Goal: Check status: Check status

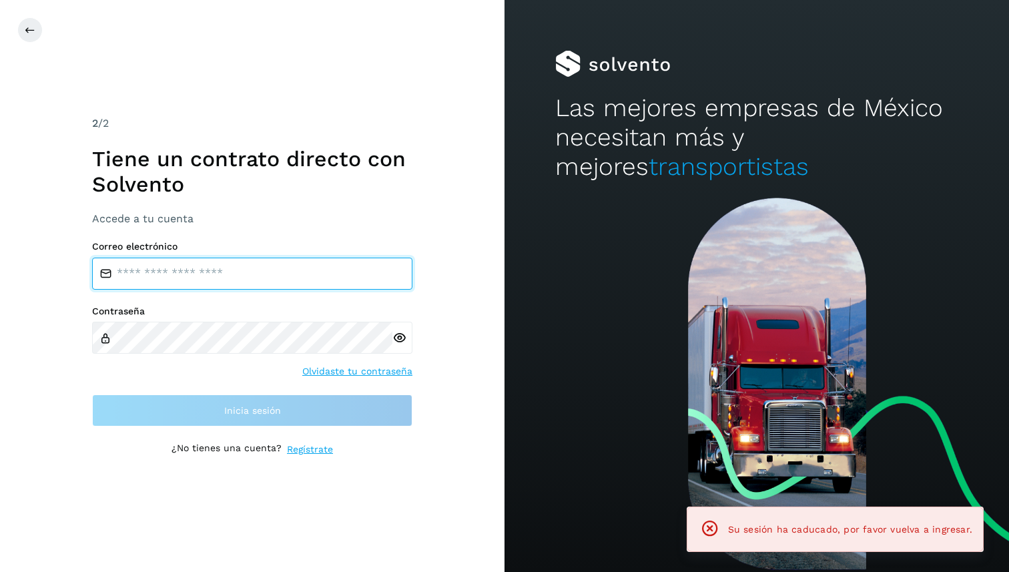
click at [277, 262] on input "email" at bounding box center [252, 274] width 320 height 32
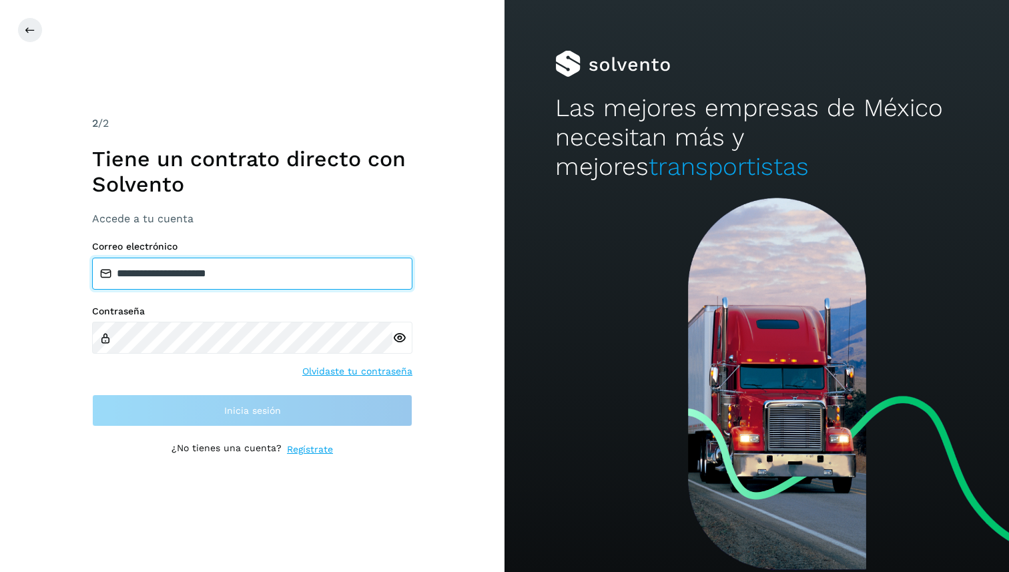
type input "**********"
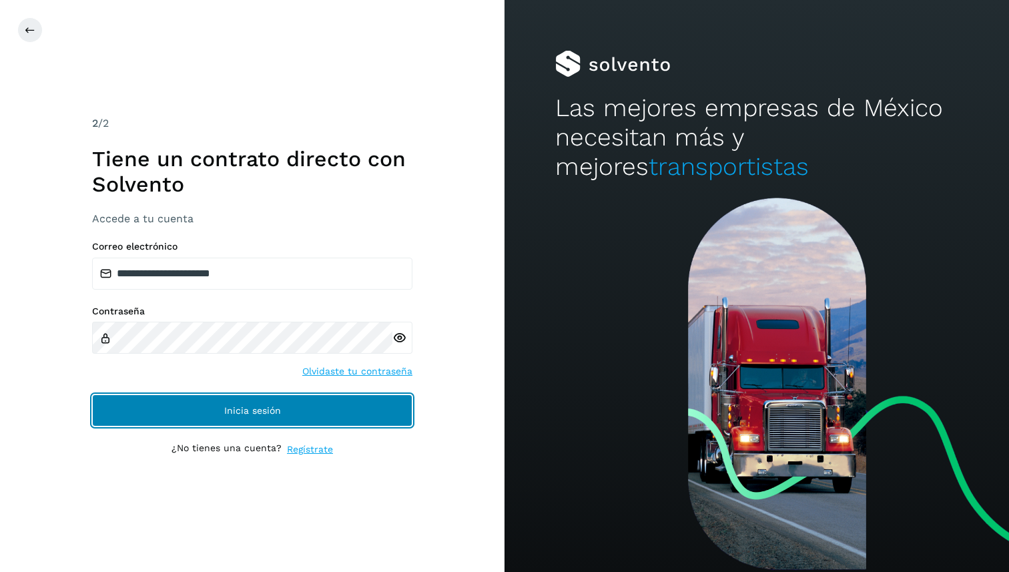
click at [233, 404] on button "Inicia sesión" at bounding box center [252, 410] width 320 height 32
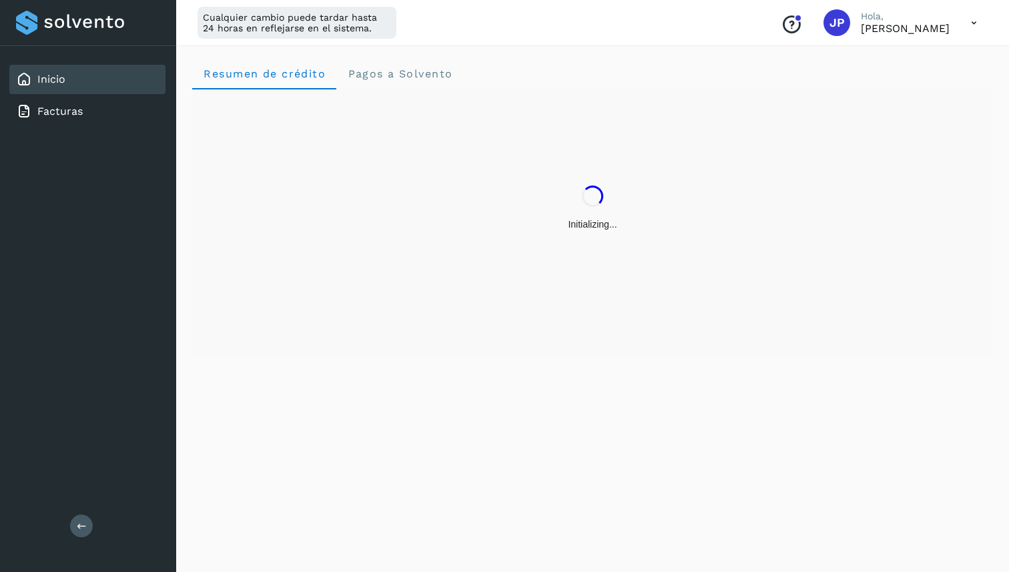
click at [964, 25] on icon at bounding box center [973, 22] width 27 height 27
click at [905, 57] on div "Documentación" at bounding box center [907, 59] width 159 height 25
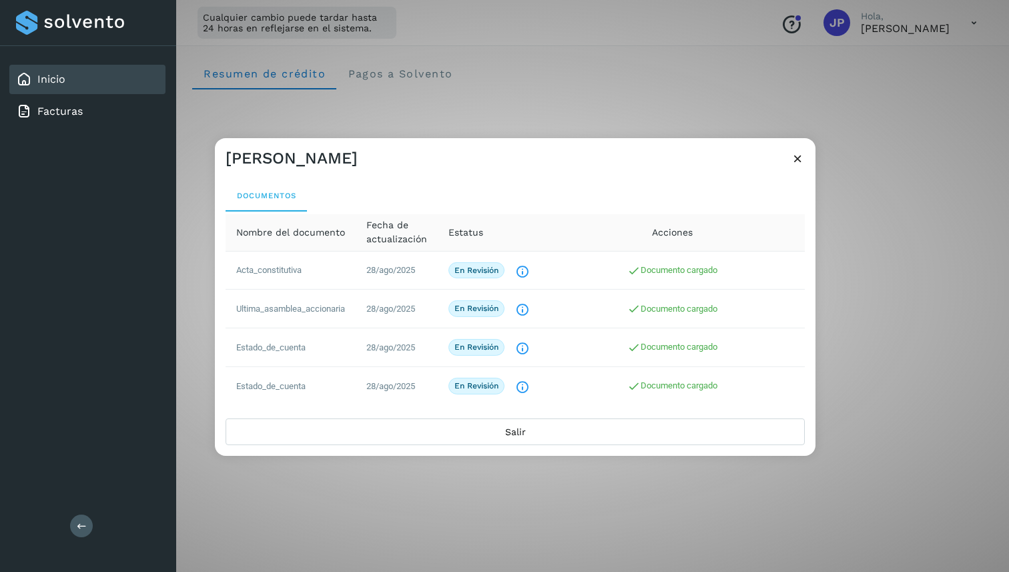
click at [320, 267] on td "Acta_constitutiva" at bounding box center [291, 270] width 130 height 39
click at [286, 275] on td "Acta_constitutiva" at bounding box center [291, 270] width 130 height 39
click at [679, 266] on span "Documento cargado" at bounding box center [672, 270] width 90 height 10
click at [520, 268] on icon "El documento está siendo revisado." at bounding box center [522, 271] width 14 height 14
click at [530, 179] on div "Documentos" at bounding box center [515, 195] width 579 height 32
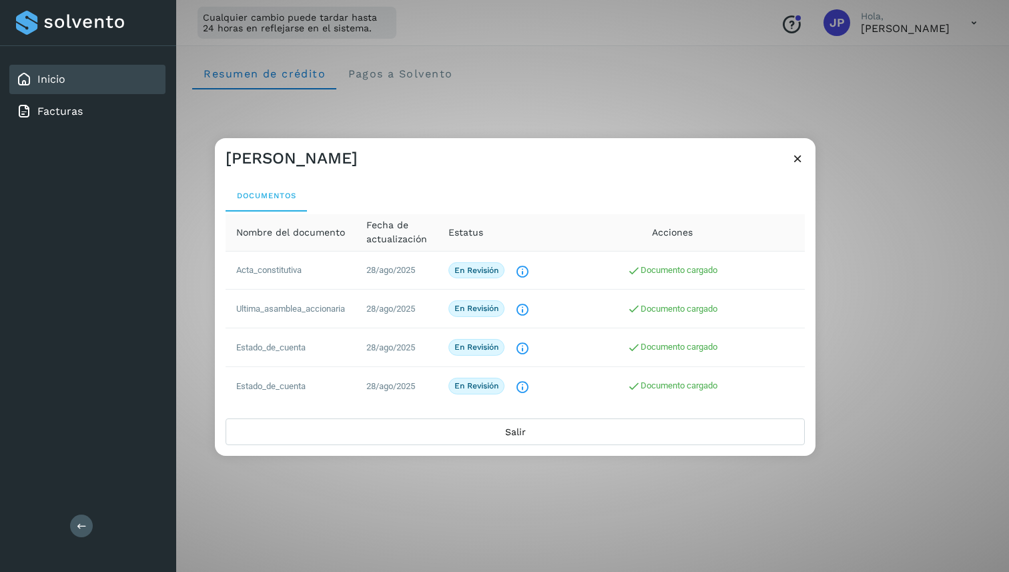
click at [799, 159] on icon at bounding box center [798, 158] width 14 height 14
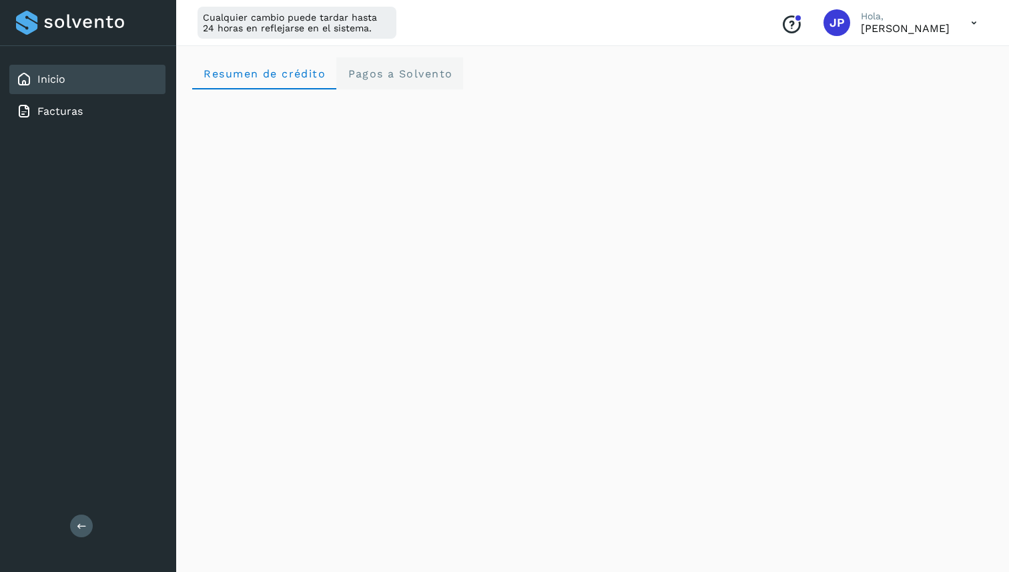
click at [386, 73] on span "Pagos a Solvento" at bounding box center [399, 73] width 105 height 13
click at [298, 73] on span "Resumen de crédito" at bounding box center [264, 73] width 123 height 13
click at [911, 31] on p "[PERSON_NAME]" at bounding box center [905, 28] width 89 height 13
click at [952, 21] on div "Conoce nuestros beneficios [PERSON_NAME]" at bounding box center [879, 22] width 218 height 31
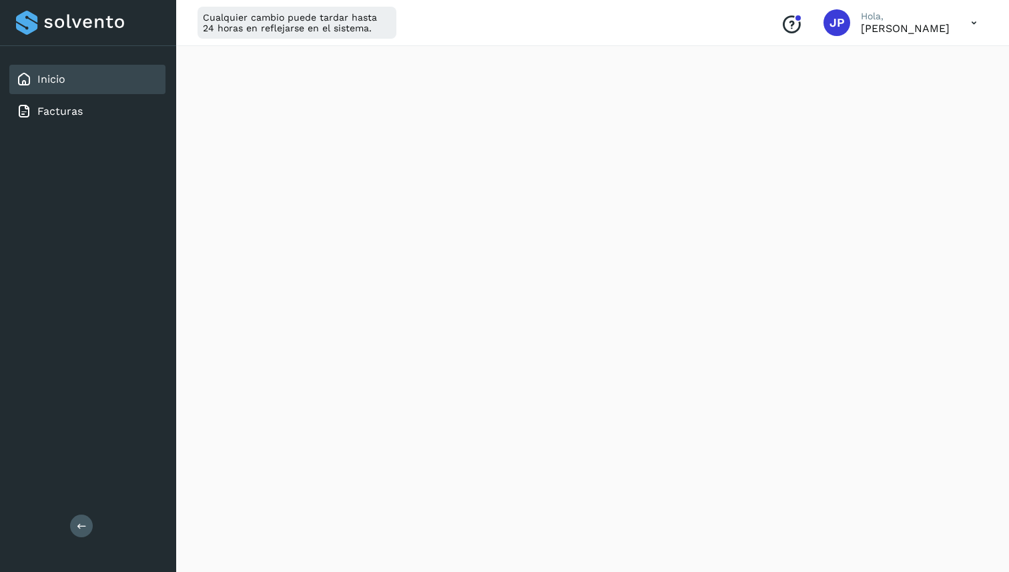
click at [979, 21] on icon at bounding box center [973, 22] width 27 height 27
click at [913, 61] on div "Documentación" at bounding box center [907, 59] width 159 height 25
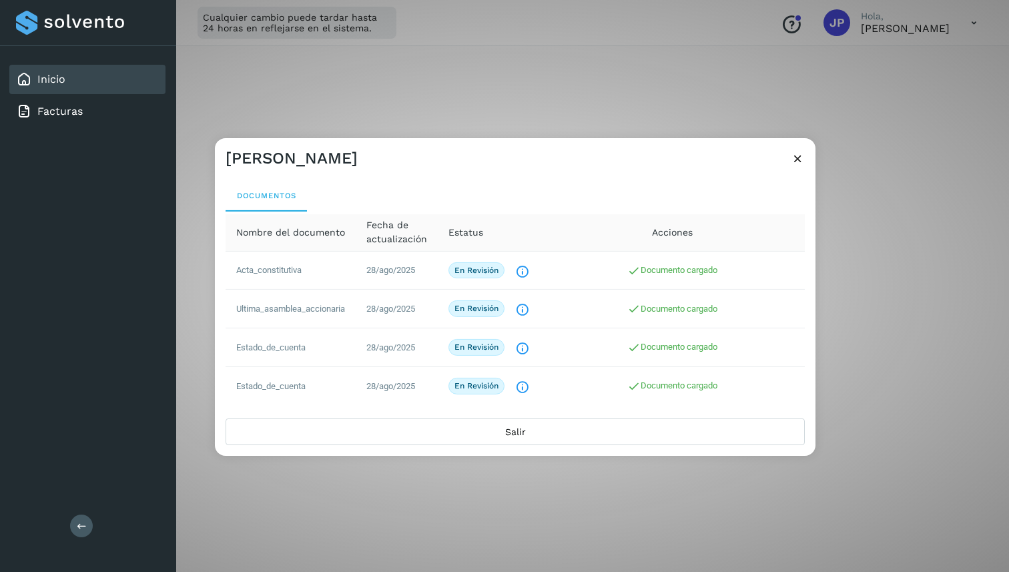
click at [311, 232] on span "Nombre del documento" at bounding box center [290, 232] width 109 height 14
click at [274, 204] on button "Documentos" at bounding box center [266, 195] width 81 height 32
click at [286, 266] on span "Acta_constitutiva" at bounding box center [268, 270] width 65 height 10
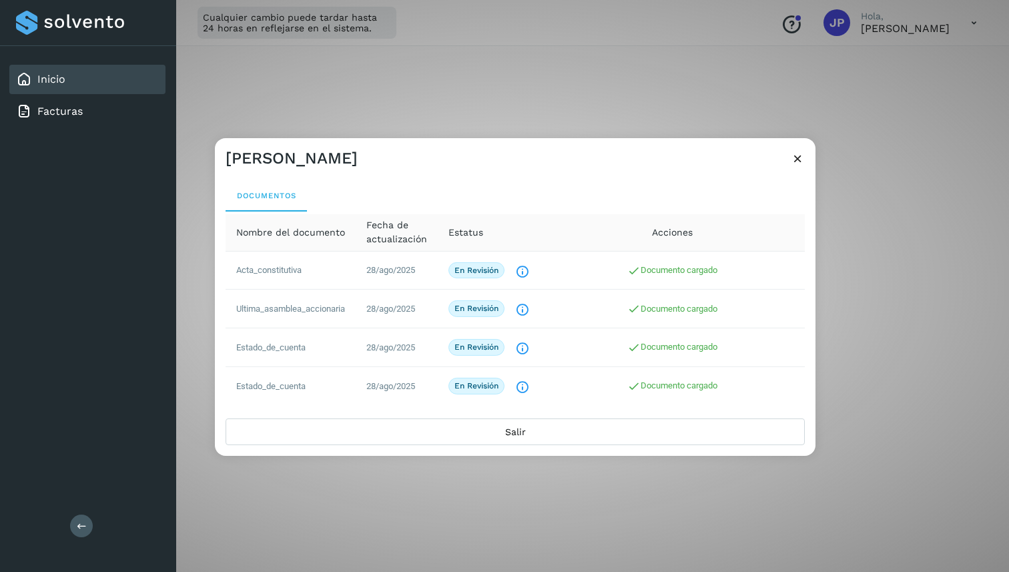
click at [299, 302] on td "Ultima_asamblea_accionaria" at bounding box center [291, 309] width 130 height 39
click at [304, 319] on td "Ultima_asamblea_accionaria" at bounding box center [291, 309] width 130 height 39
click at [697, 268] on span "Documento cargado" at bounding box center [672, 270] width 90 height 10
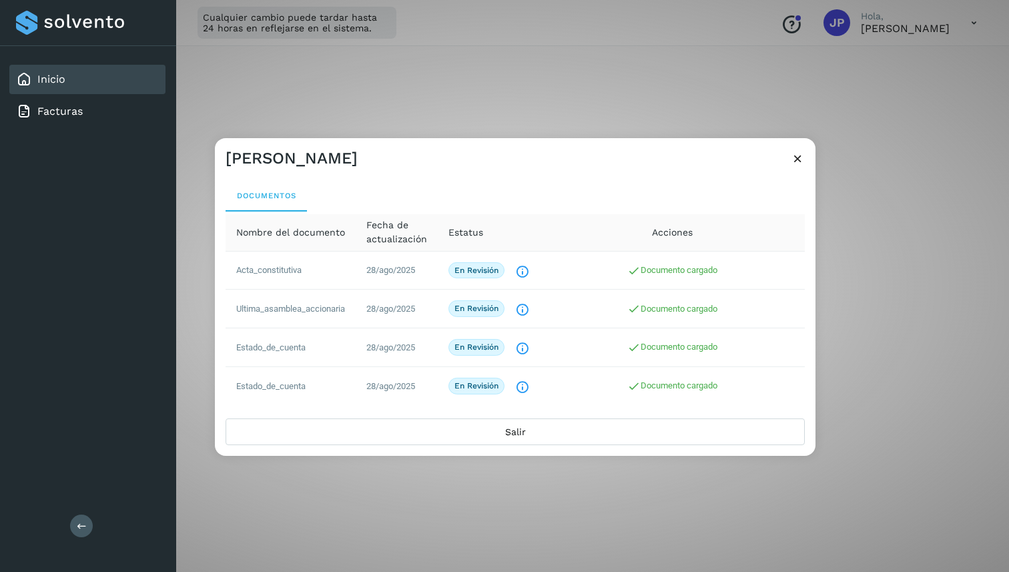
click at [494, 267] on p "En revisión" at bounding box center [476, 270] width 44 height 9
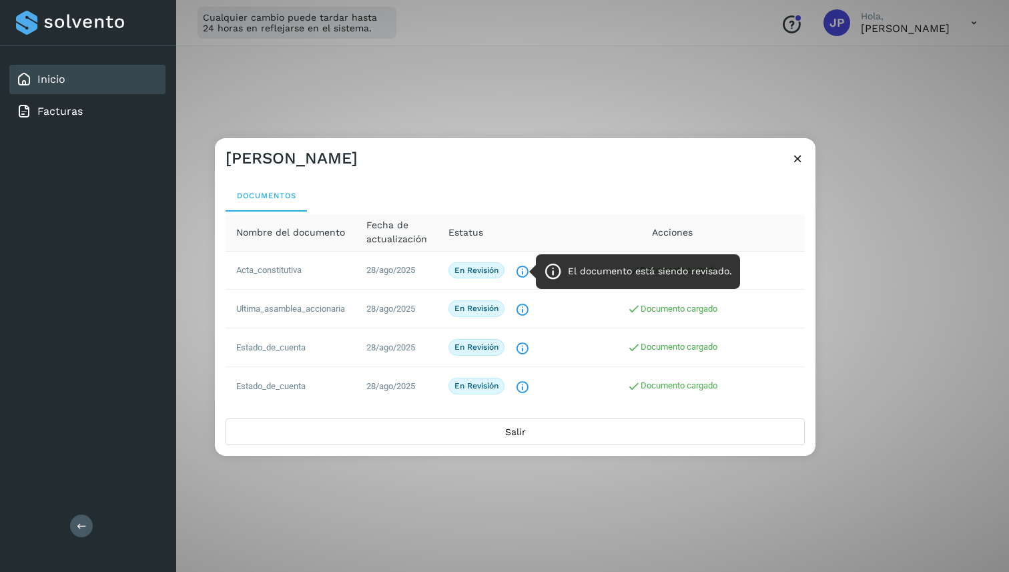
click at [522, 272] on icon "El documento está siendo revisado." at bounding box center [522, 271] width 14 height 14
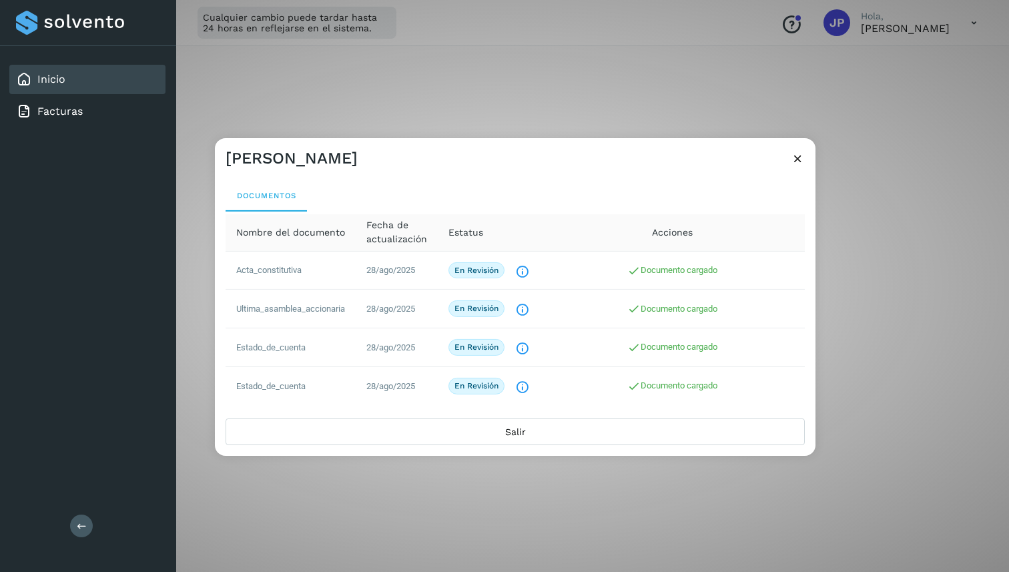
click at [798, 155] on icon at bounding box center [798, 158] width 14 height 14
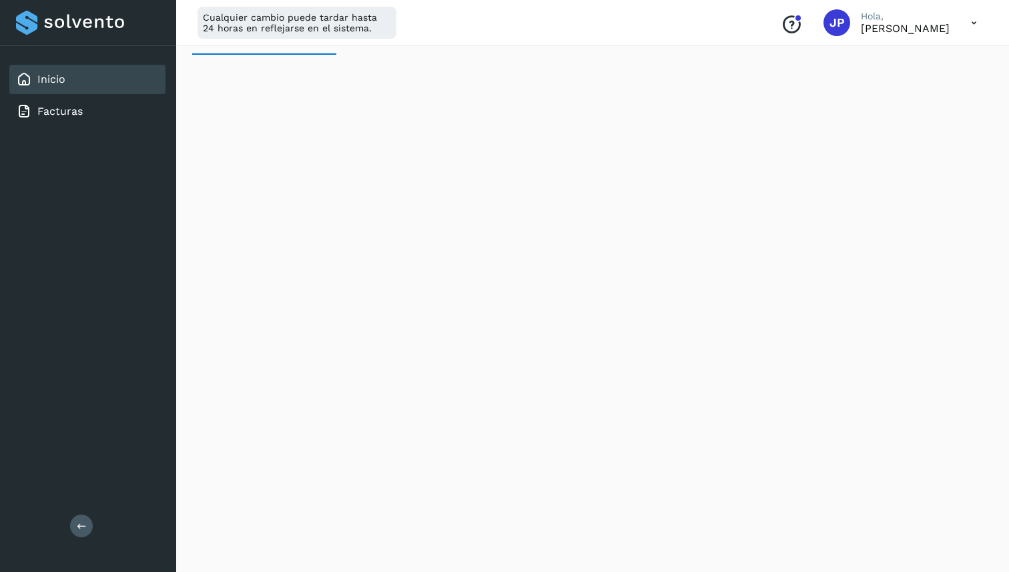
scroll to position [0, 0]
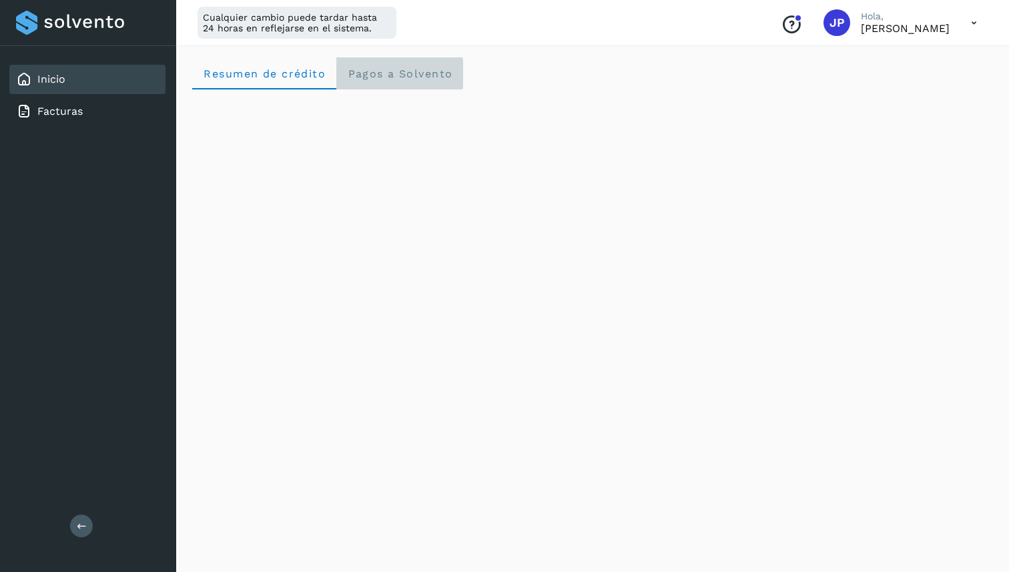
click at [428, 77] on span "Pagos a Solvento" at bounding box center [399, 73] width 105 height 13
click at [877, 34] on p "[PERSON_NAME]" at bounding box center [905, 28] width 89 height 13
click at [950, 21] on div "Conoce nuestros beneficios [PERSON_NAME]" at bounding box center [879, 22] width 218 height 31
click at [968, 21] on icon at bounding box center [973, 22] width 27 height 27
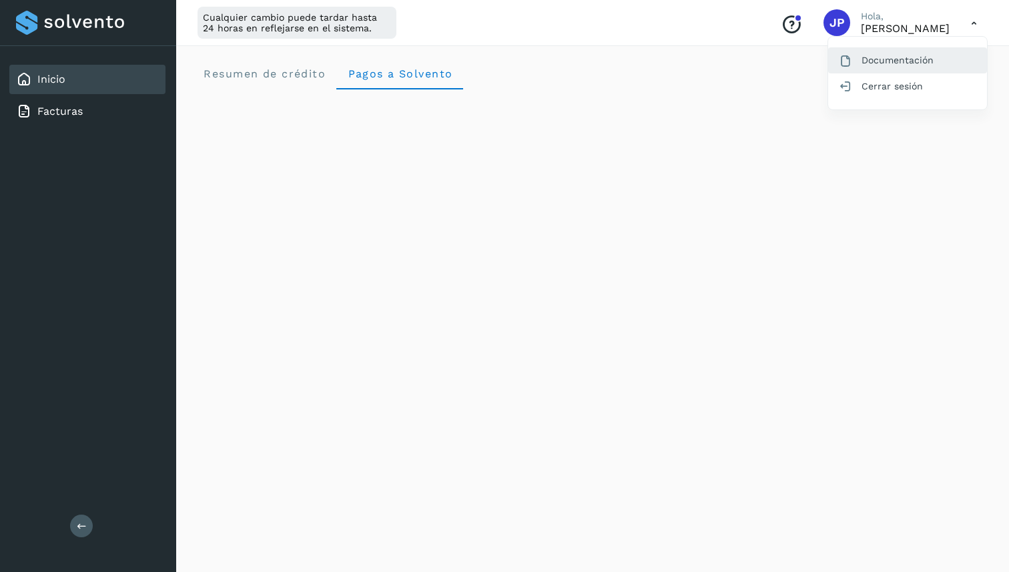
click at [889, 59] on div "Documentación" at bounding box center [907, 59] width 159 height 25
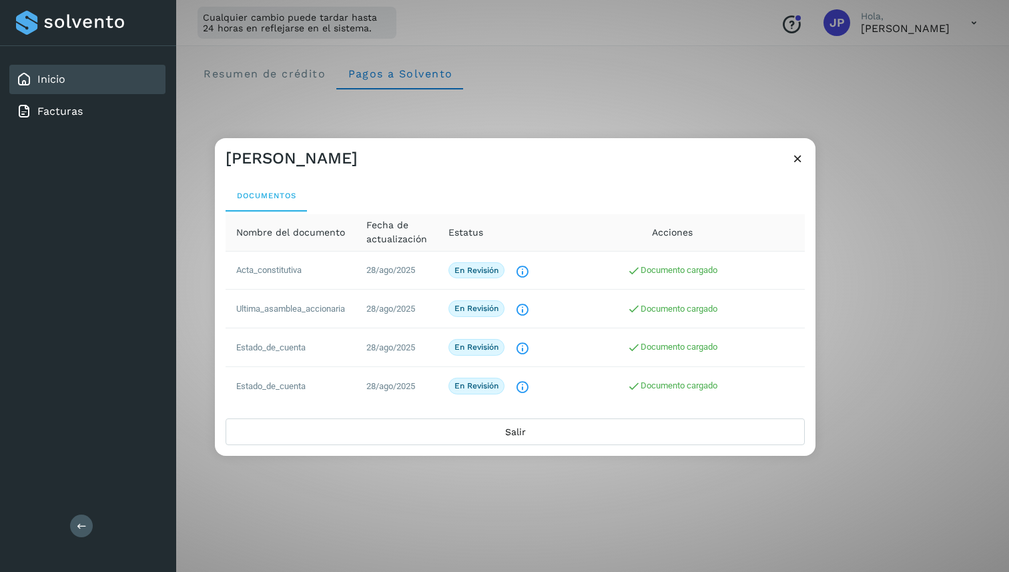
click at [314, 383] on td "Estado_de_cuenta" at bounding box center [291, 386] width 130 height 38
click at [306, 360] on td "Estado_de_cuenta" at bounding box center [291, 347] width 130 height 39
click at [305, 319] on td "Ultima_asamblea_accionaria" at bounding box center [291, 309] width 130 height 39
click at [308, 312] on span "Ultima_asamblea_accionaria" at bounding box center [290, 309] width 109 height 10
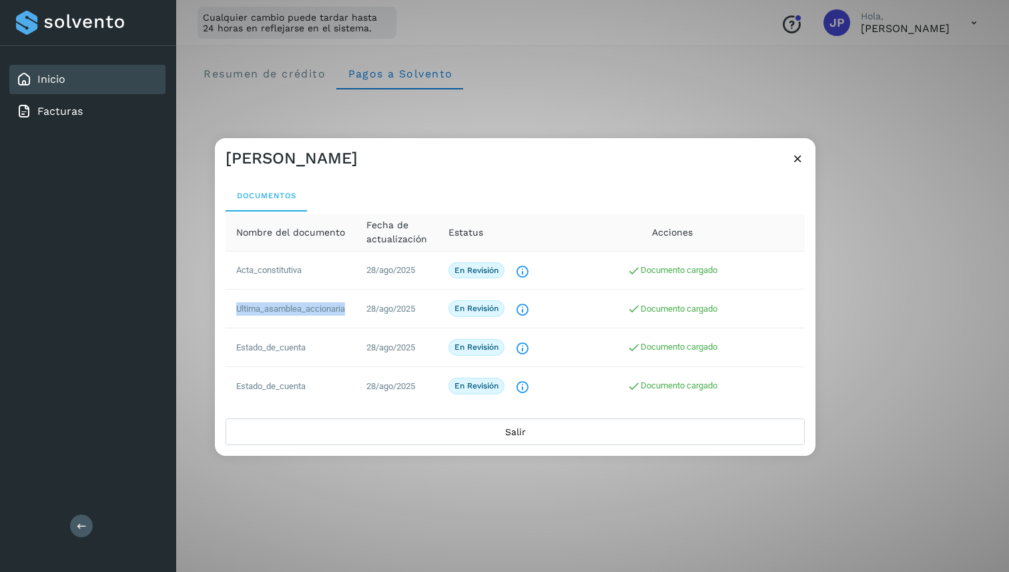
click at [308, 312] on span "Ultima_asamblea_accionaria" at bounding box center [290, 309] width 109 height 10
click at [316, 327] on td "Ultima_asamblea_accionaria" at bounding box center [291, 309] width 130 height 39
click at [522, 307] on icon "El documento está siendo revisado." at bounding box center [522, 310] width 14 height 14
click at [800, 161] on icon at bounding box center [798, 158] width 14 height 14
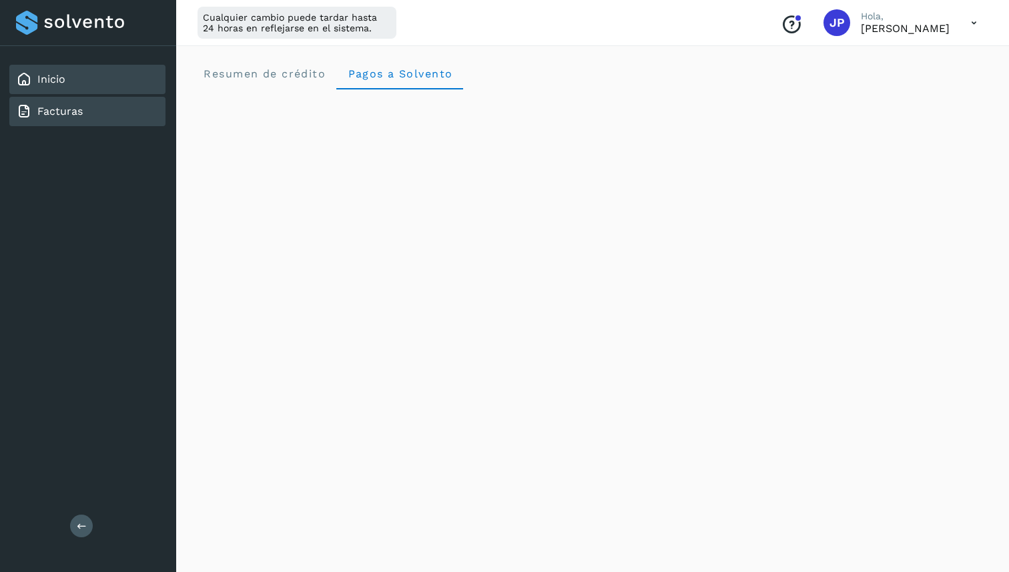
click at [64, 114] on link "Facturas" at bounding box center [59, 111] width 45 height 13
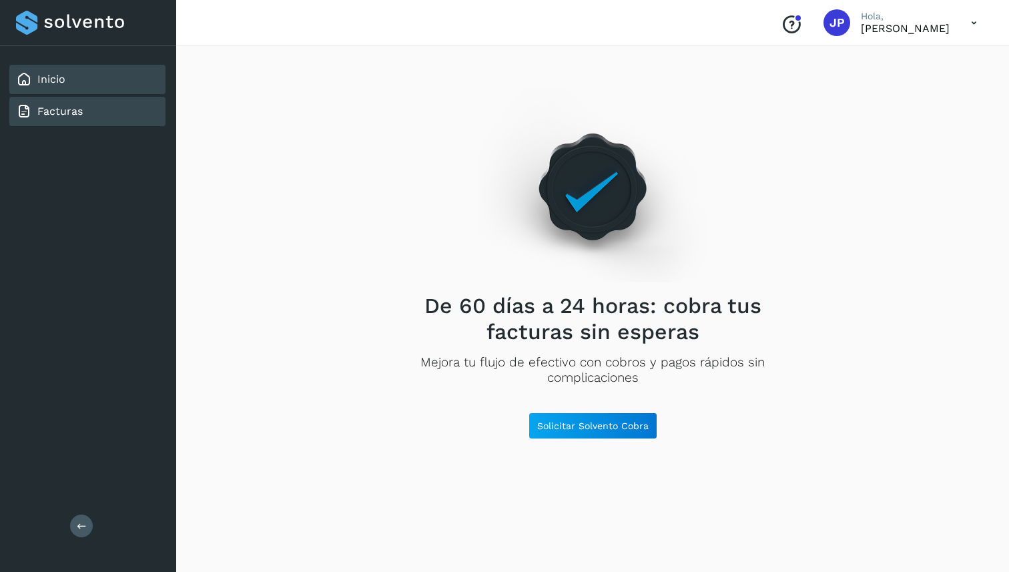
click at [67, 83] on div "Inicio" at bounding box center [87, 79] width 156 height 29
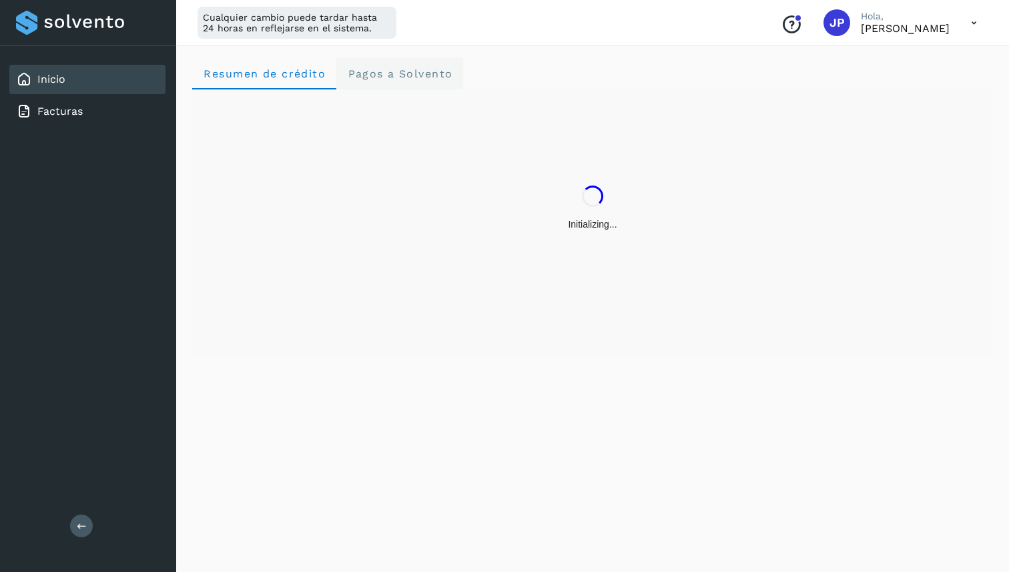
click at [376, 79] on Solvento "Pagos a Solvento" at bounding box center [399, 73] width 127 height 32
click at [898, 25] on p "[PERSON_NAME]" at bounding box center [905, 28] width 89 height 13
click at [786, 23] on icon "Conoce nuestros beneficios" at bounding box center [791, 24] width 21 height 21
click at [966, 25] on icon at bounding box center [973, 22] width 27 height 27
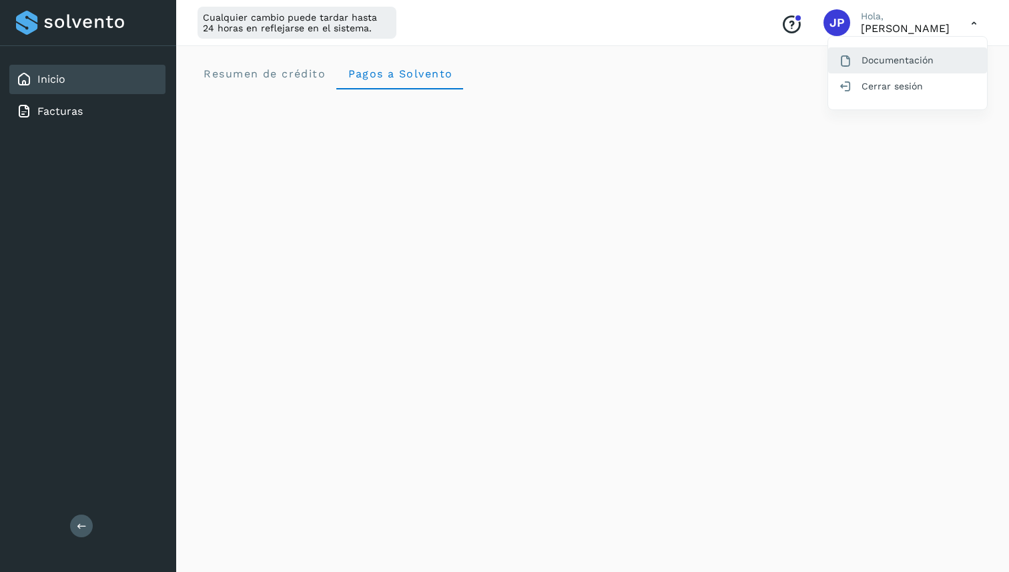
click at [919, 51] on div "Documentación" at bounding box center [907, 59] width 159 height 25
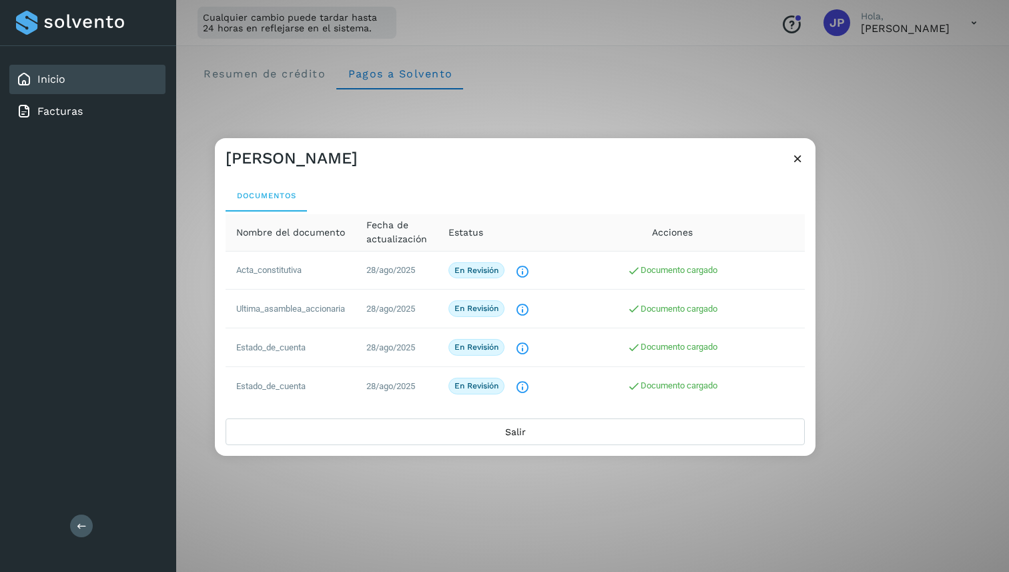
click at [796, 164] on icon at bounding box center [798, 158] width 14 height 14
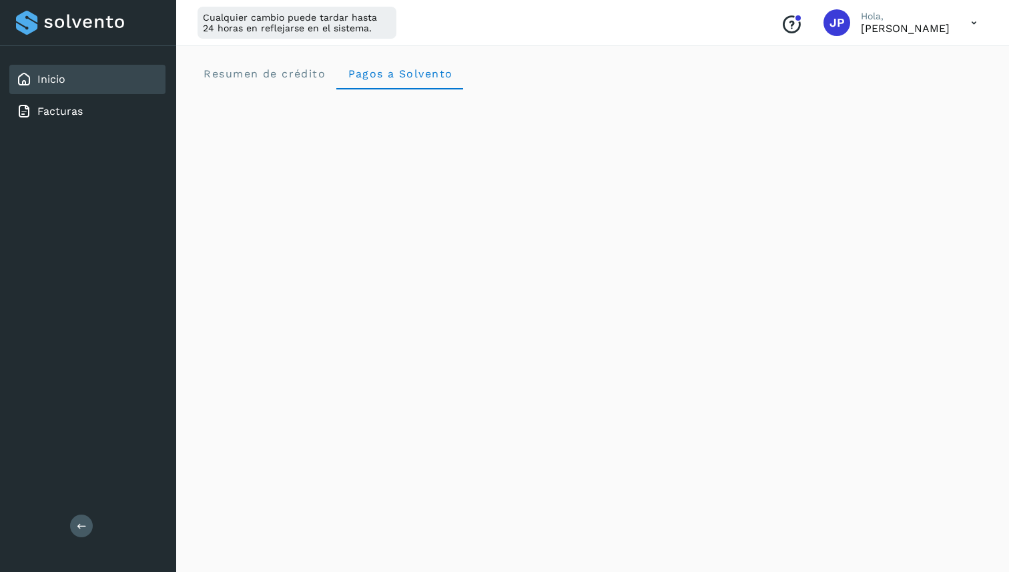
click at [947, 30] on p "[PERSON_NAME]" at bounding box center [905, 28] width 89 height 13
click at [970, 23] on icon at bounding box center [973, 22] width 27 height 27
click at [612, 71] on div at bounding box center [504, 286] width 1009 height 572
